Goal: Task Accomplishment & Management: Manage account settings

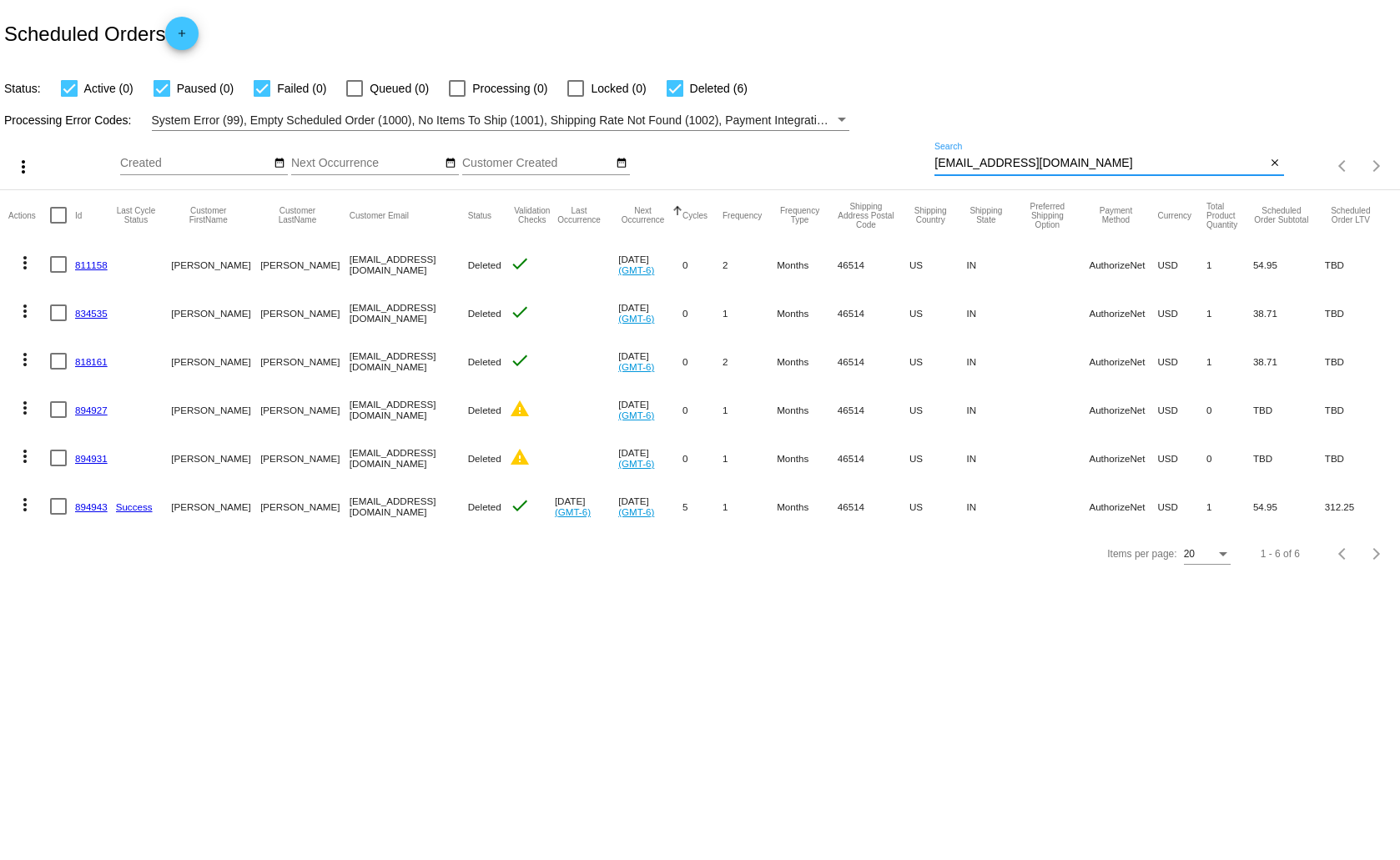
drag, startPoint x: 1086, startPoint y: 158, endPoint x: 909, endPoint y: 163, distance: 177.1
click at [909, 163] on div "more_vert Aug Jan Feb Mar [DATE]" at bounding box center [700, 161] width 1400 height 60
paste input "mlthurow1953"
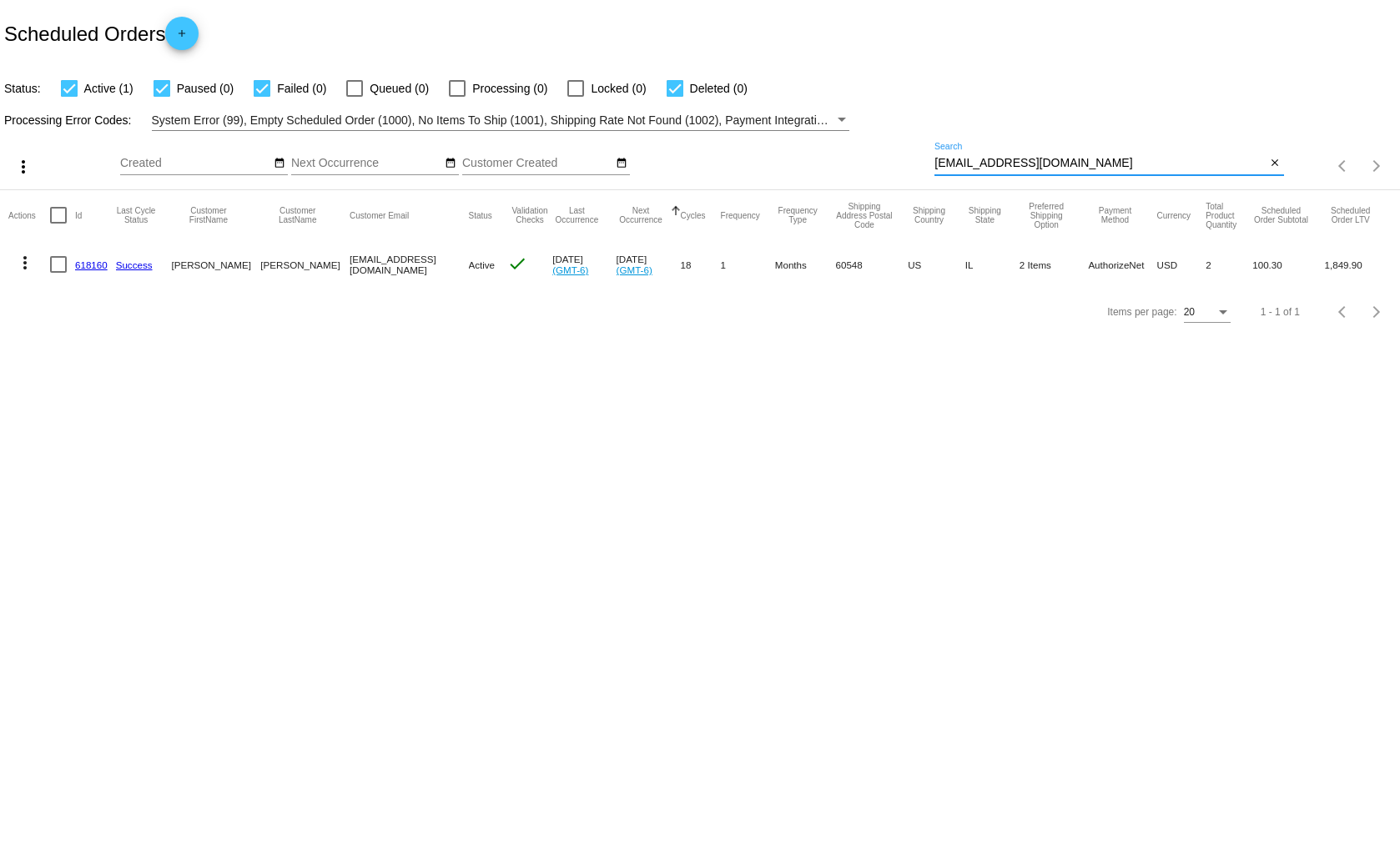
type input "[EMAIL_ADDRESS][DOMAIN_NAME]"
click at [27, 258] on mat-icon "more_vert" at bounding box center [25, 262] width 20 height 20
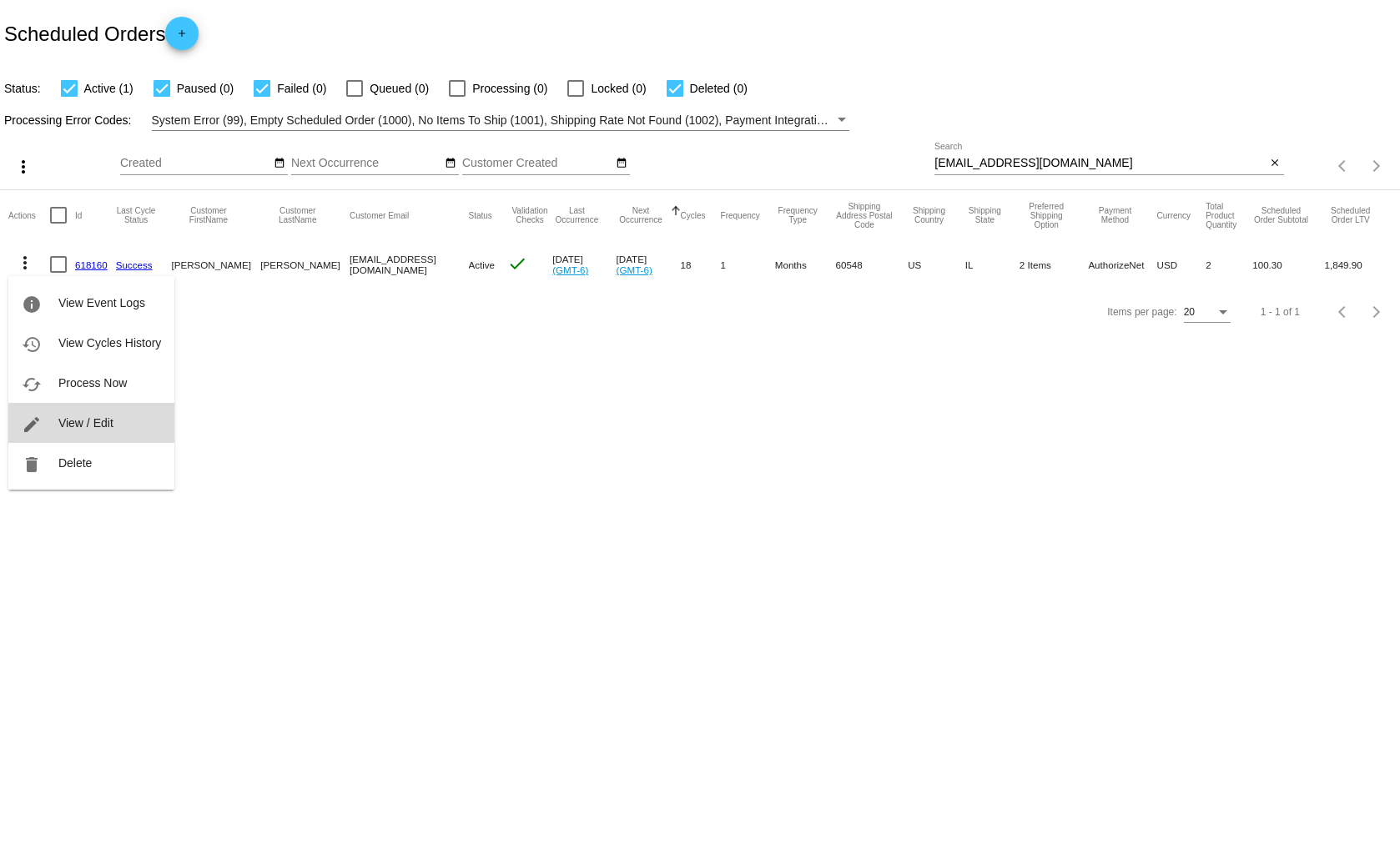
click at [99, 418] on span "View / Edit" at bounding box center [86, 423] width 55 height 13
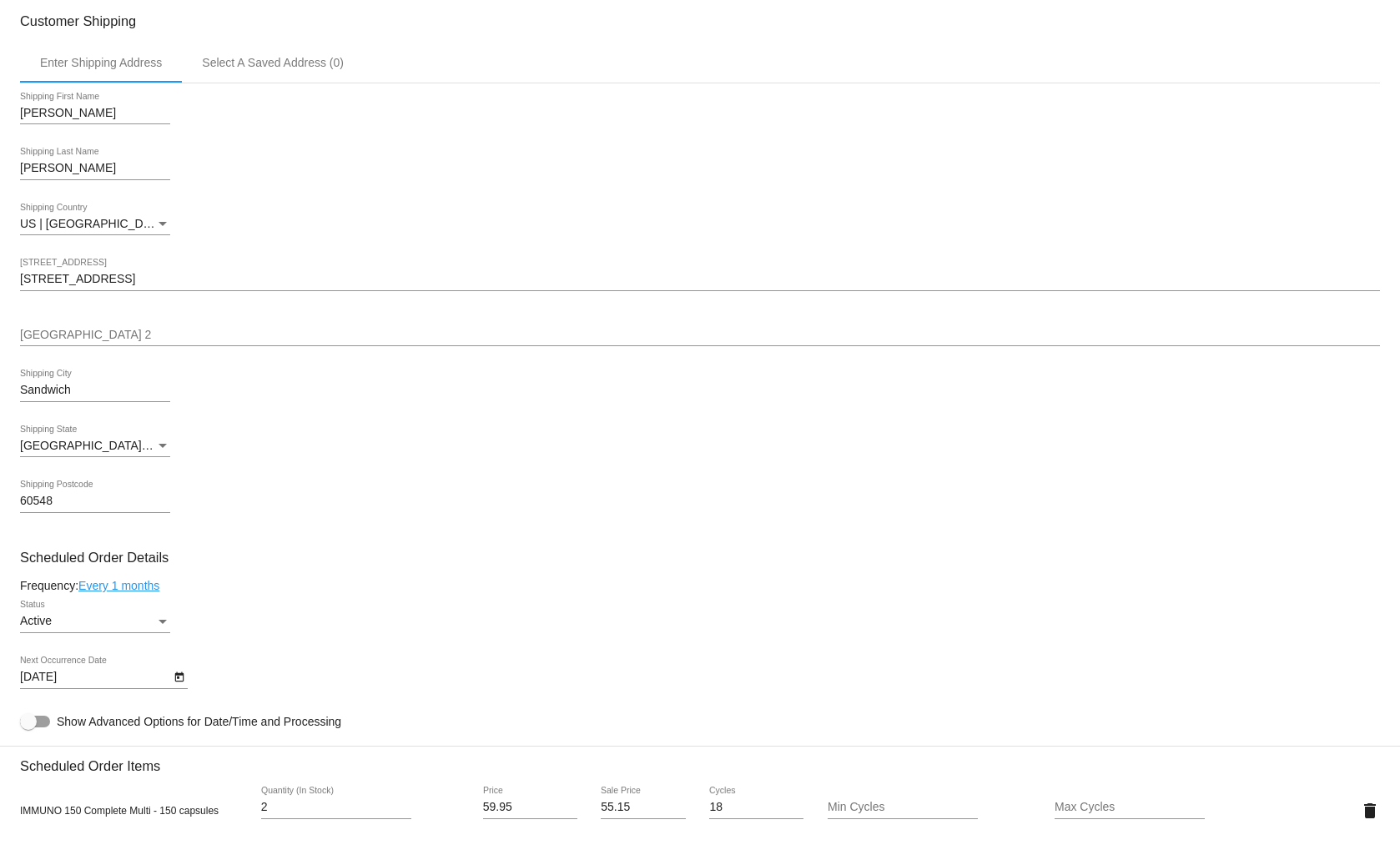
scroll to position [584, 0]
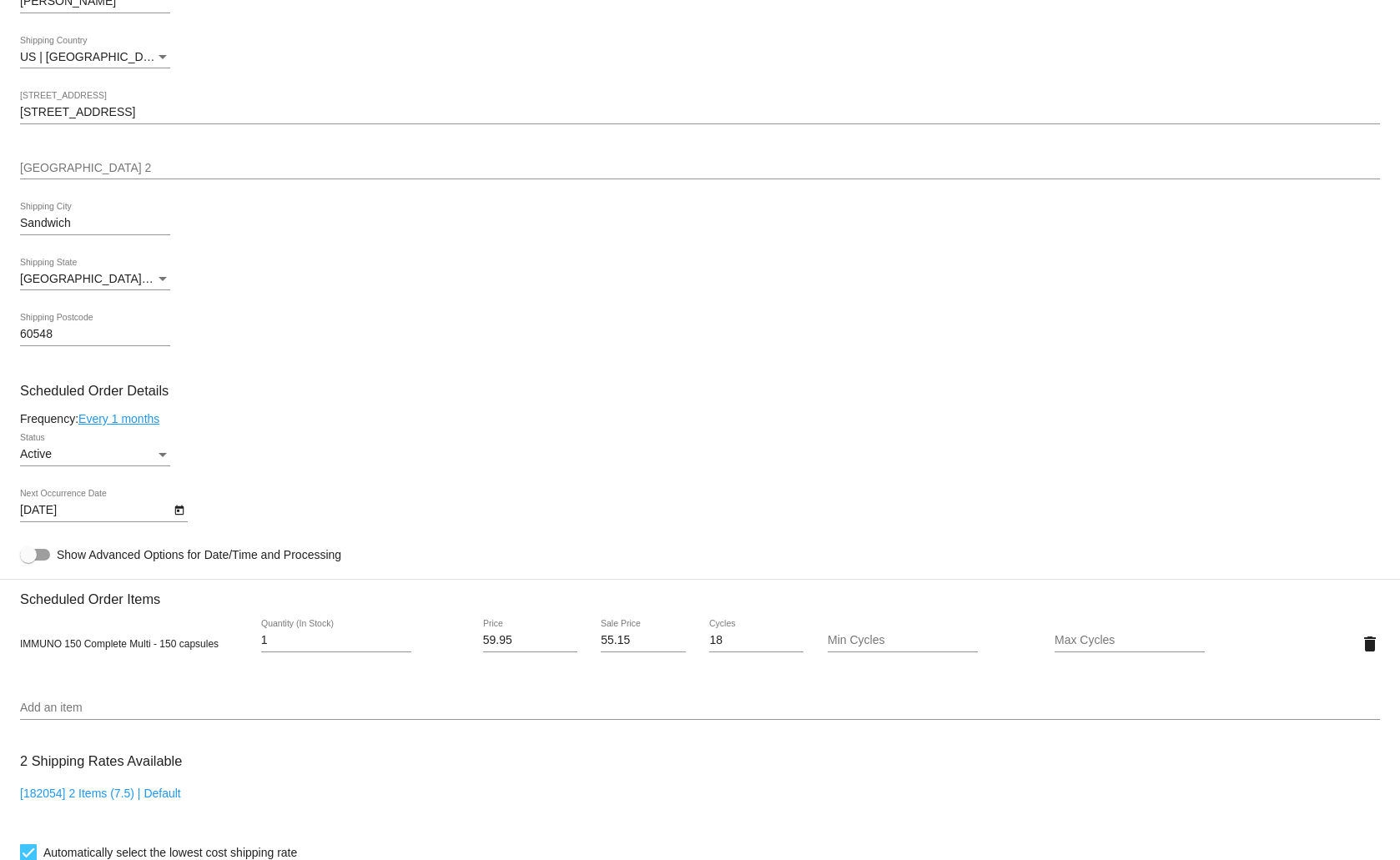
type input "1"
click at [405, 640] on input "1" at bounding box center [336, 640] width 150 height 13
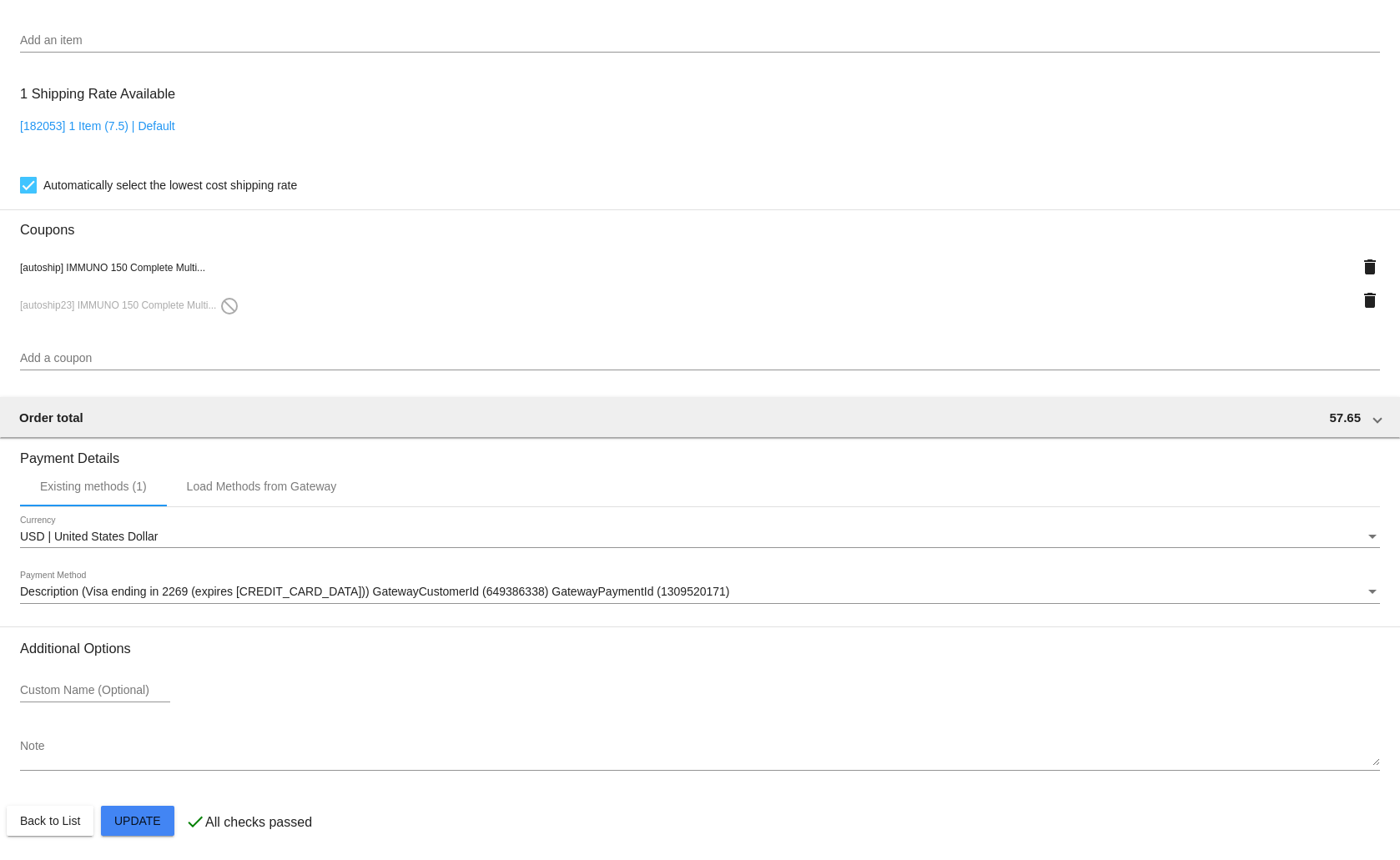
scroll to position [1254, 0]
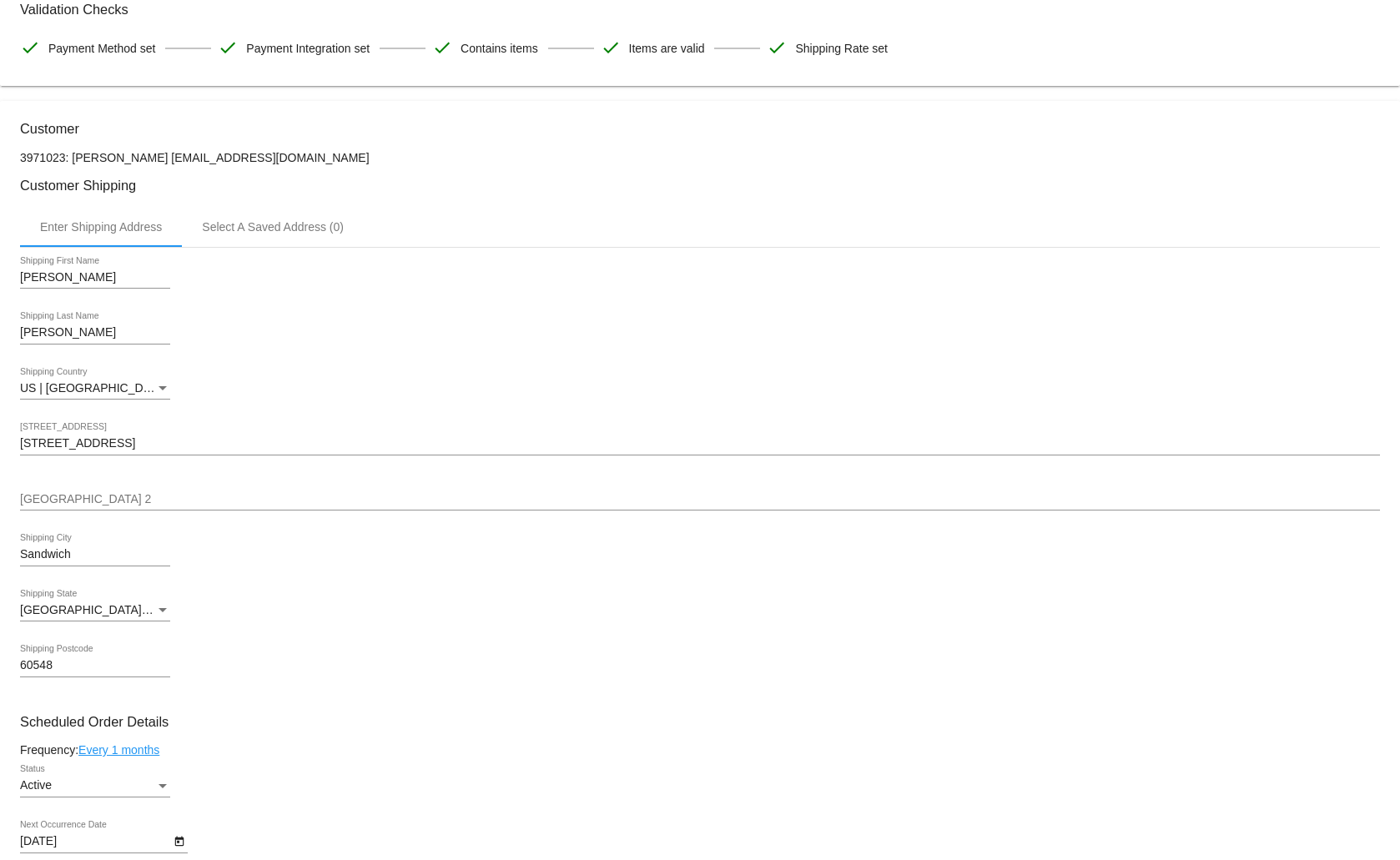
scroll to position [169, 0]
